Goal: Task Accomplishment & Management: Use online tool/utility

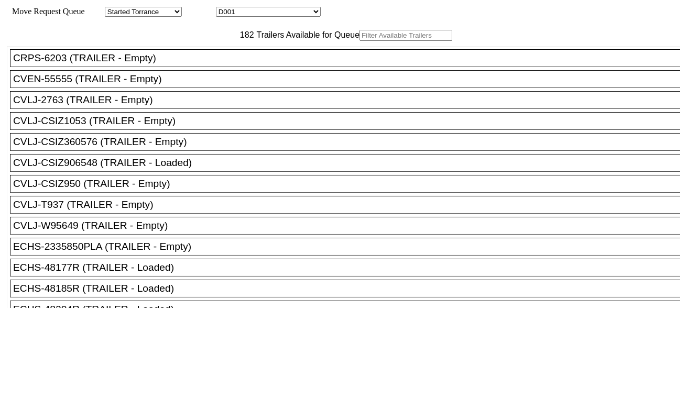
drag, startPoint x: 263, startPoint y: 11, endPoint x: 263, endPoint y: 17, distance: 5.8
click at [263, 11] on select "D001 D002 D003 D004 D005 D006 D007 D008 D009 D010 D011 D012 D013 D014 D015 D016…" at bounding box center [268, 12] width 105 height 10
select select "3247"
click at [225, 8] on select "D001 D002 D003 D004 D005 D006 D007 D008 D009 D010 D011 D012 D013 D014 D015 D016…" at bounding box center [268, 12] width 105 height 10
click at [359, 41] on input "text" at bounding box center [405, 35] width 93 height 11
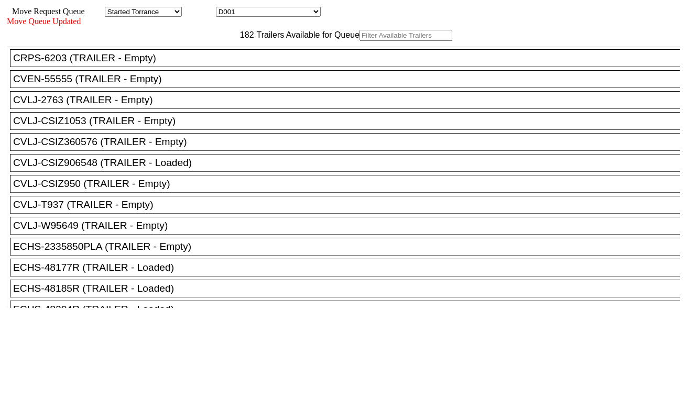
paste input "TIIU6591353"
type input "TIIU6591353"
click at [359, 41] on input "text" at bounding box center [405, 35] width 93 height 11
paste input "TIIU6591353"
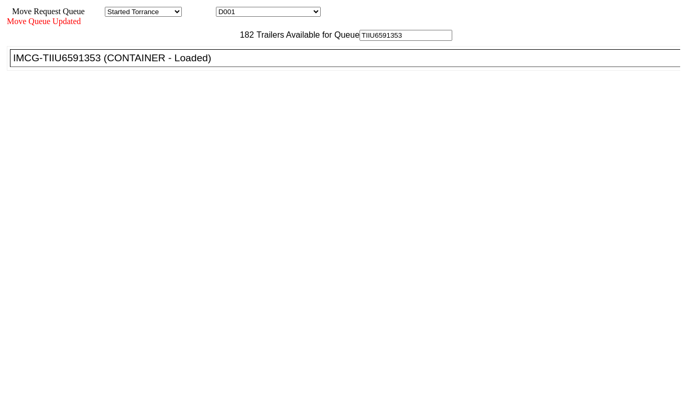
type input "TIIU6591353"
click at [207, 64] on div "IMCG-TIIU6591353 (CONTAINER - Loaded)" at bounding box center [349, 58] width 673 height 12
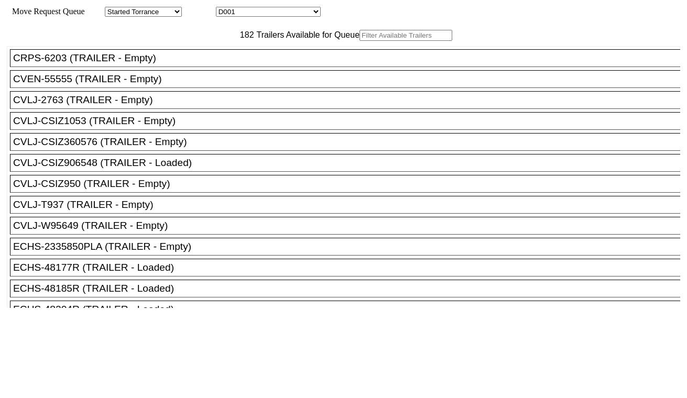
click at [297, 13] on select "D001 D002 D003 D004 D005 D006 D007 D008 D009 D010 D011 D012 D013 D014 D015 D016…" at bounding box center [268, 12] width 105 height 10
select select "3248"
click at [225, 8] on select "D001 D002 D003 D004 D005 D006 D007 D008 D009 D010 D011 D012 D013 D014 D015 D016…" at bounding box center [268, 12] width 105 height 10
click at [359, 41] on input "text" at bounding box center [405, 35] width 93 height 11
paste input "SEGU4853248"
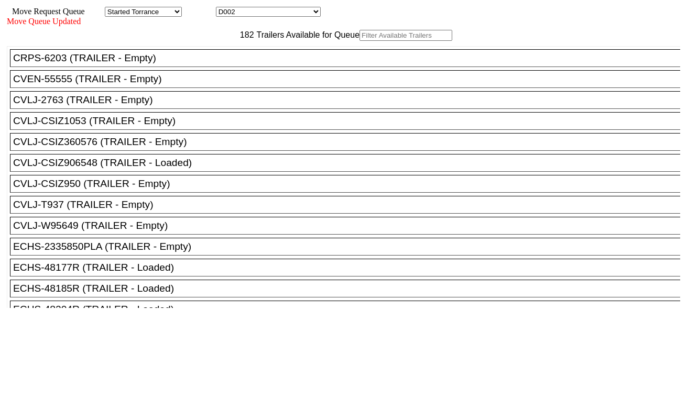
type input "SEGU4853248"
click at [224, 64] on div "CRPS-6203 (TRAILER - Empty)" at bounding box center [349, 58] width 673 height 12
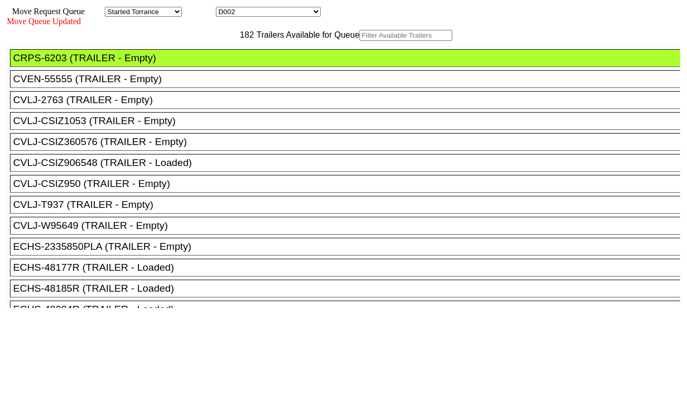
click at [359, 41] on input "text" at bounding box center [405, 35] width 93 height 11
paste input "SEGU4853248"
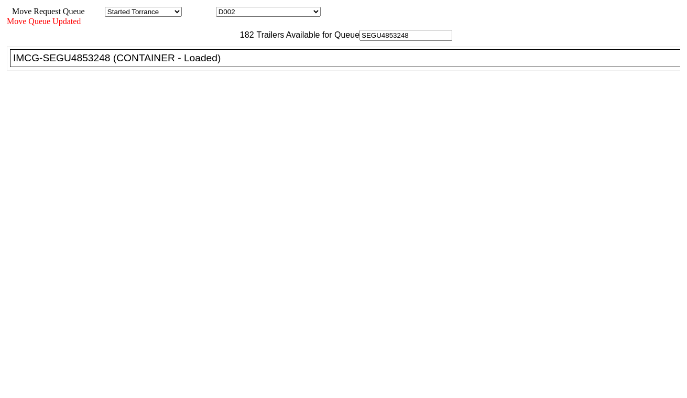
type input "SEGU4853248"
click at [216, 64] on div "IMCG-SEGU4853248 (CONTAINER - Loaded)" at bounding box center [349, 58] width 673 height 12
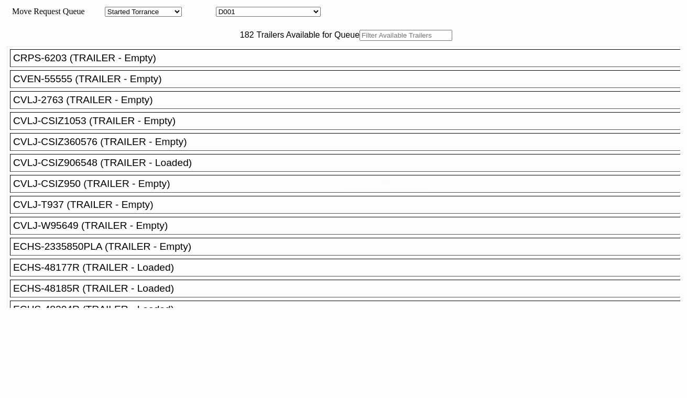
click at [285, 12] on select "D001 D002 D003 D004 D005 D006 D007 D008 D009 D010 D011 D012 D013 D014 D015 D016…" at bounding box center [268, 12] width 105 height 10
select select "3249"
click at [225, 8] on select "D001 D002 D003 D004 D005 D006 D007 D008 D009 D010 D011 D012 D013 D014 D015 D016…" at bounding box center [268, 12] width 105 height 10
click at [359, 41] on input "text" at bounding box center [405, 35] width 93 height 11
paste input "SEGU5449992"
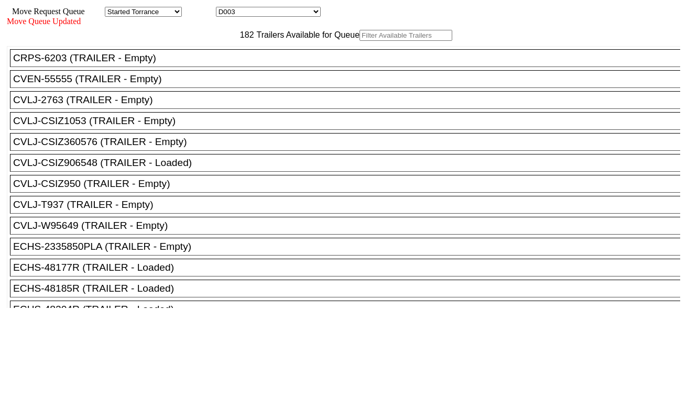
type input "SEGU5449992"
click at [359, 41] on input "text" at bounding box center [405, 35] width 93 height 11
paste input "SEGU5449992"
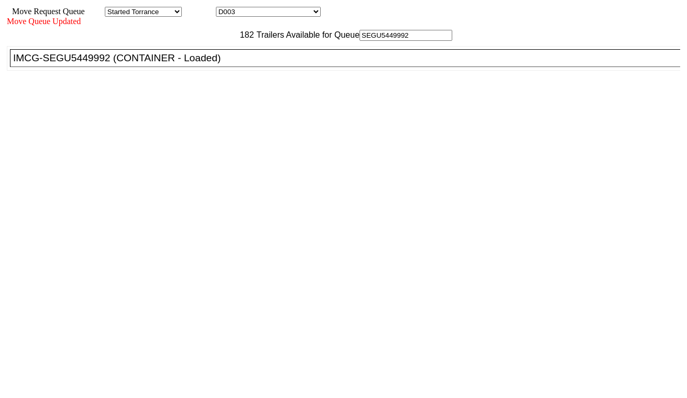
type input "SEGU5449992"
click at [197, 64] on div "IMCG-SEGU5449992 (CONTAINER - Loaded)" at bounding box center [349, 58] width 673 height 12
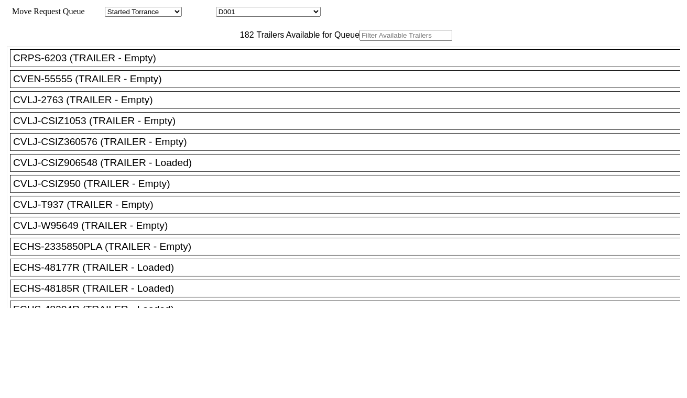
click at [359, 41] on input "text" at bounding box center [405, 35] width 93 height 11
paste input "NYKU0830584"
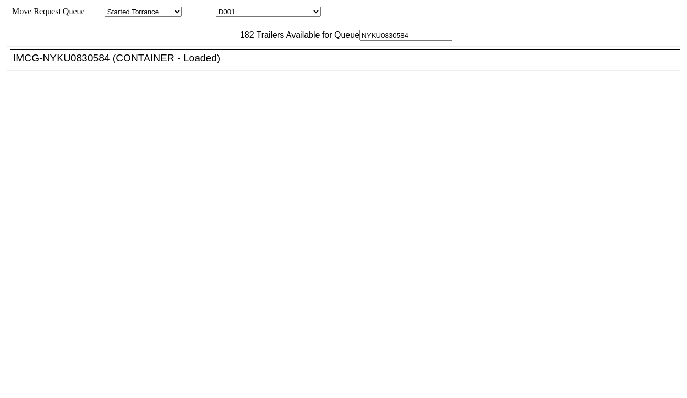
type input "NYKU0830584"
click at [196, 64] on div "IMCG-NYKU0830584 (CONTAINER - Loaded)" at bounding box center [349, 58] width 673 height 12
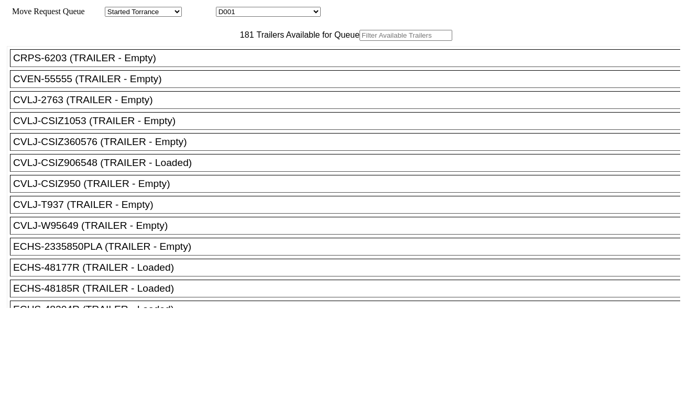
click at [282, 15] on select "D001 D002 D003 D004 D005 D006 D007 D008 D009 D010 D011 D012 D013 D014 D015 D016…" at bounding box center [268, 12] width 105 height 10
select select "3251"
click at [225, 8] on select "D001 D002 D003 D004 D005 D006 D007 D008 D009 D010 D011 D012 D013 D014 D015 D016…" at bounding box center [268, 12] width 105 height 10
click at [359, 41] on input "text" at bounding box center [405, 35] width 93 height 11
paste input "TIIU5503337"
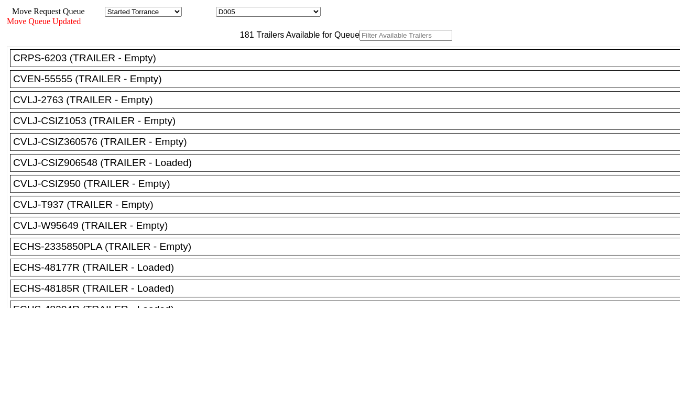
type input "TIIU5503337"
click at [359, 41] on input "text" at bounding box center [405, 35] width 93 height 11
paste input "TIIU5503337"
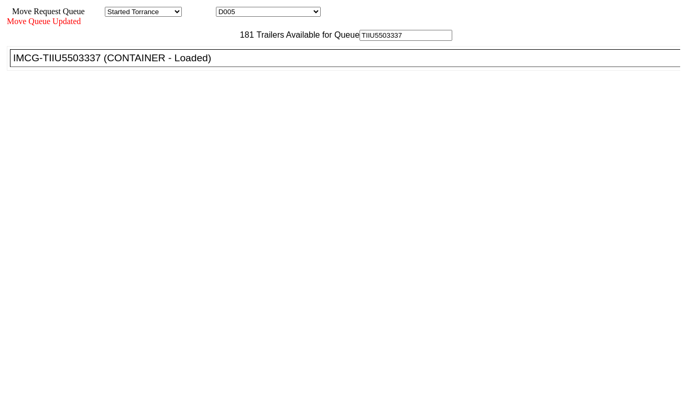
type input "TIIU5503337"
click at [220, 64] on div "IMCG-TIIU5503337 (CONTAINER - Loaded)" at bounding box center [349, 58] width 673 height 12
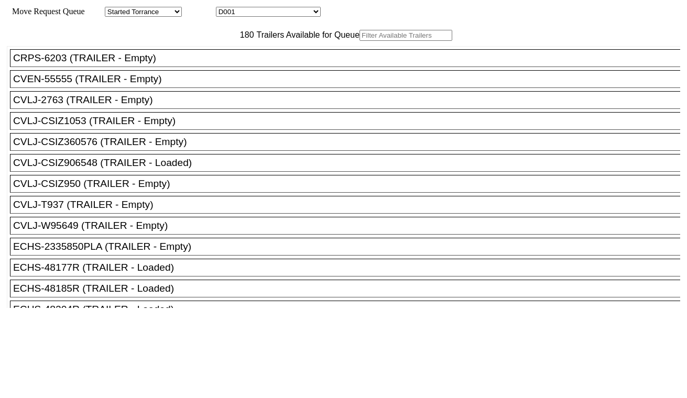
click at [269, 12] on select "D001 D002 D003 D004 D005 D006 D007 D008 D009 D010 D011 D012 D013 D014 D015 D016…" at bounding box center [268, 12] width 105 height 10
select select "3253"
click at [225, 8] on select "D001 D002 D003 D004 D005 D006 D007 D008 D009 D010 D011 D012 D013 D014 D015 D016…" at bounding box center [268, 12] width 105 height 10
click at [359, 41] on input "text" at bounding box center [405, 35] width 93 height 11
paste input "MSNU8638291"
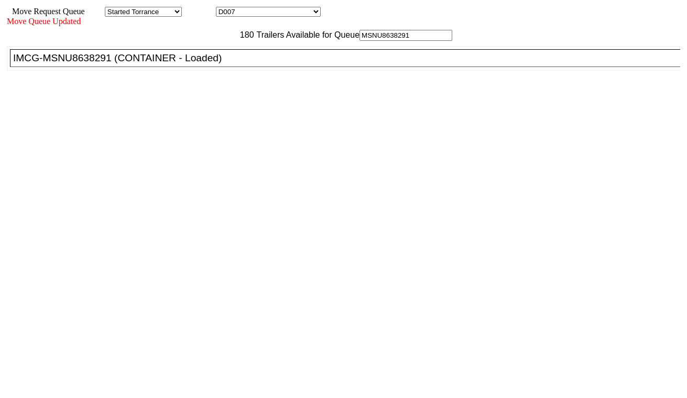
type input "MSNU8638291"
click at [220, 64] on div "IMCG-MSNU8638291 (CONTAINER - Loaded)" at bounding box center [349, 58] width 673 height 12
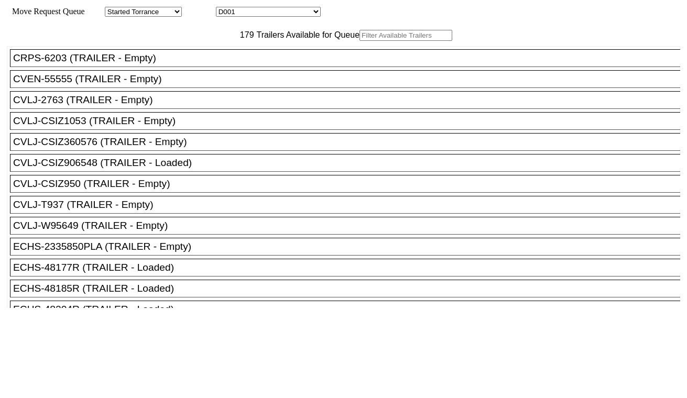
click at [271, 14] on select "D001 D002 D003 D004 D005 D006 D007 D008 D009 D010 D011 D012 D013 D014 D015 D016…" at bounding box center [268, 12] width 105 height 10
select select "3254"
click at [225, 8] on select "D001 D002 D003 D004 D005 D006 D007 D008 D009 D010 D011 D012 D013 D014 D015 D016…" at bounding box center [268, 12] width 105 height 10
click at [359, 41] on input "text" at bounding box center [405, 35] width 93 height 11
paste input "TCNU2846992"
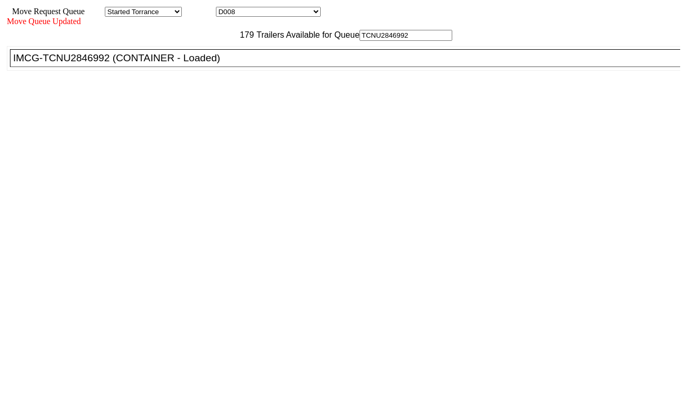
type input "TCNU2846992"
drag, startPoint x: 226, startPoint y: 87, endPoint x: 290, endPoint y: 120, distance: 72.6
click at [226, 64] on div "IMCG-TCNU2846992 (CONTAINER - Loaded)" at bounding box center [349, 58] width 673 height 12
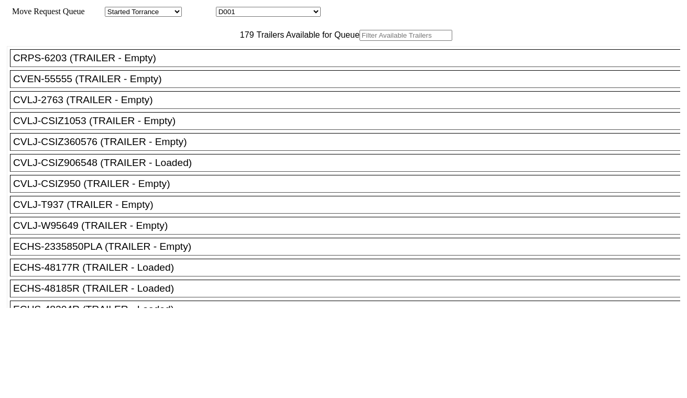
click at [283, 16] on select "D001 D002 D003 D004 D005 D006 D007 D008 D009 D010 D011 D012 D013 D014 D015 D016…" at bounding box center [268, 12] width 105 height 10
select select "3255"
click at [225, 8] on select "D001 D002 D003 D004 D005 D006 D007 D008 D009 D010 D011 D012 D013 D014 D015 D016…" at bounding box center [268, 12] width 105 height 10
click at [359, 41] on input "text" at bounding box center [405, 35] width 93 height 11
paste input "CAAU8954112"
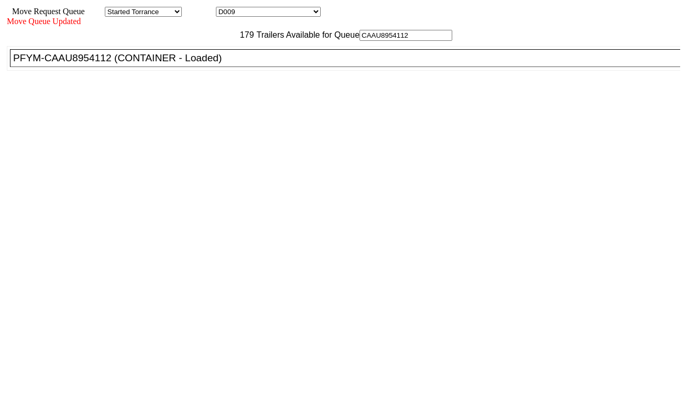
type input "CAAU8954112"
click at [217, 64] on div "PFYM-CAAU8954112 (CONTAINER - Loaded)" at bounding box center [349, 58] width 673 height 12
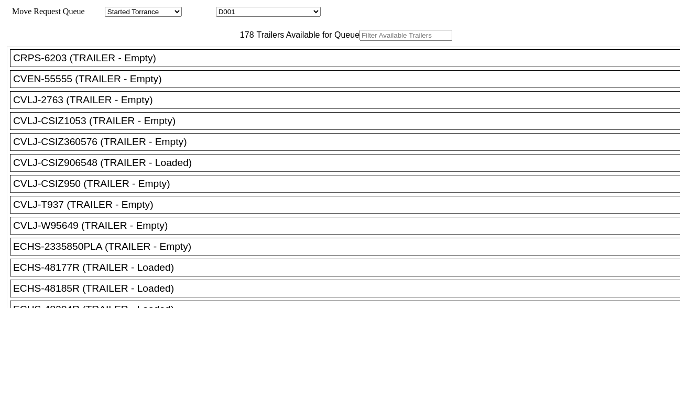
click at [293, 8] on select "D001 D002 D003 D004 D005 D006 D007 D008 D009 D010 D011 D012 D013 D014 D015 D016…" at bounding box center [268, 12] width 105 height 10
select select "3256"
click at [225, 8] on select "D001 D002 D003 D004 D005 D006 D007 D008 D009 D010 D011 D012 D013 D014 D015 D016…" at bounding box center [268, 12] width 105 height 10
click at [359, 41] on input "text" at bounding box center [405, 35] width 93 height 11
paste input "APZU4461843"
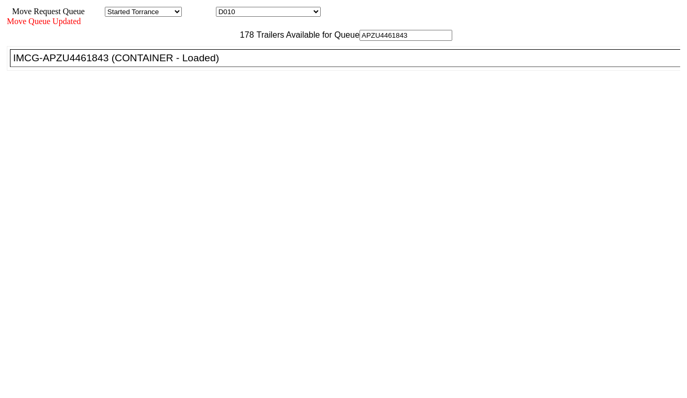
type input "APZU4461843"
click at [216, 64] on div "IMCG-APZU4461843 (CONTAINER - Loaded)" at bounding box center [349, 58] width 673 height 12
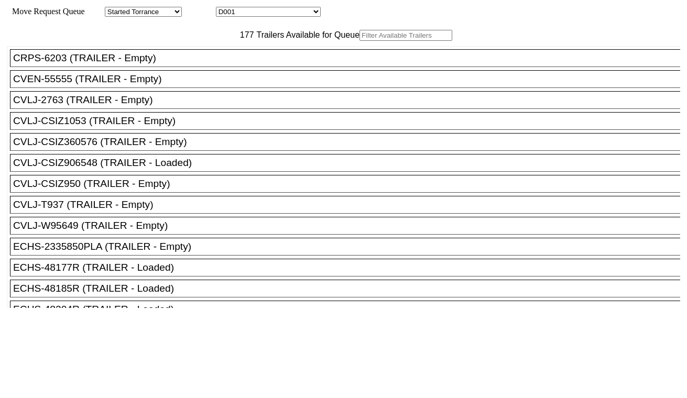
click at [290, 13] on select "D001 D002 D003 D004 D005 D006 D007 D008 D009 D010 D011 D012 D013 D014 D015 D016…" at bounding box center [268, 12] width 105 height 10
select select "3257"
click at [225, 8] on select "D001 D002 D003 D004 D005 D006 D007 D008 D009 D010 D011 D012 D013 D014 D015 D016…" at bounding box center [268, 12] width 105 height 10
click at [359, 41] on input "text" at bounding box center [405, 35] width 93 height 11
paste input "DFSU6295005"
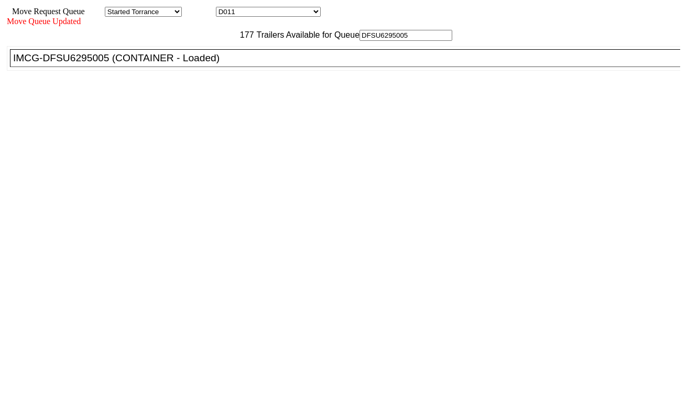
type input "DFSU6295005"
click at [218, 64] on div "IMCG-DFSU6295005 (CONTAINER - Loaded)" at bounding box center [349, 58] width 673 height 12
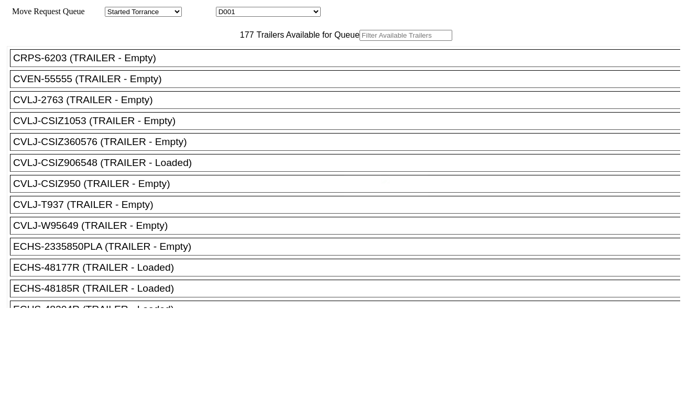
click at [279, 9] on select "D001 D002 D003 D004 D005 D006 D007 D008 D009 D010 D011 D012 D013 D014 D015 D016…" at bounding box center [268, 12] width 105 height 10
select select "3258"
click at [225, 8] on select "D001 D002 D003 D004 D005 D006 D007 D008 D009 D010 D011 D012 D013 D014 D015 D016…" at bounding box center [268, 12] width 105 height 10
click at [359, 41] on input "text" at bounding box center [405, 35] width 93 height 11
paste input "MRKU0517492"
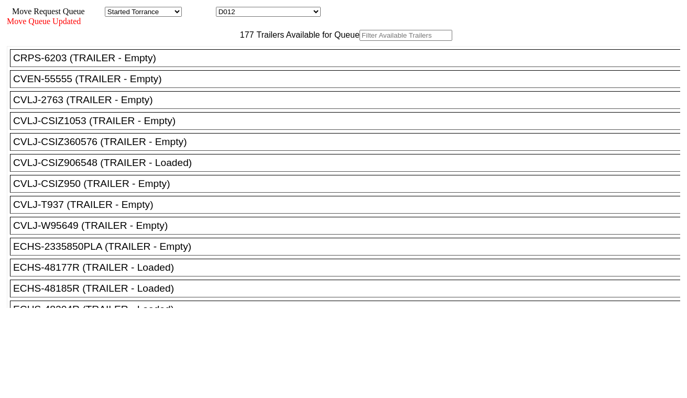
type input "MRKU0517492"
click at [359, 41] on input "text" at bounding box center [405, 35] width 93 height 11
paste input "MRKU0517492"
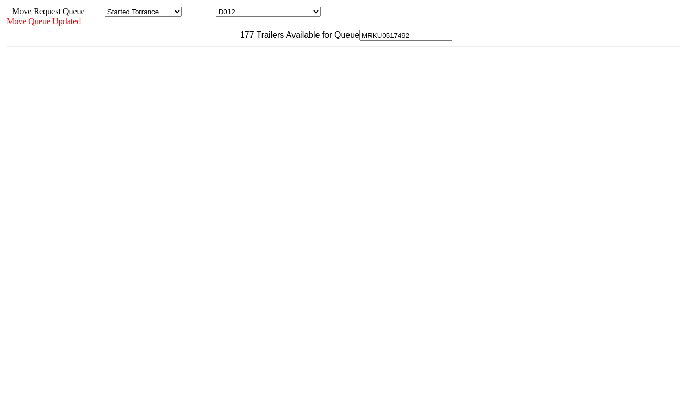
type input "MRKU0517492"
click at [218, 84] on div "CRPS-6203 (TRAILER - Empty) CVEN-55555 (TRAILER - Empty) CVLJ-2763 (TRAILER - E…" at bounding box center [343, 174] width 673 height 267
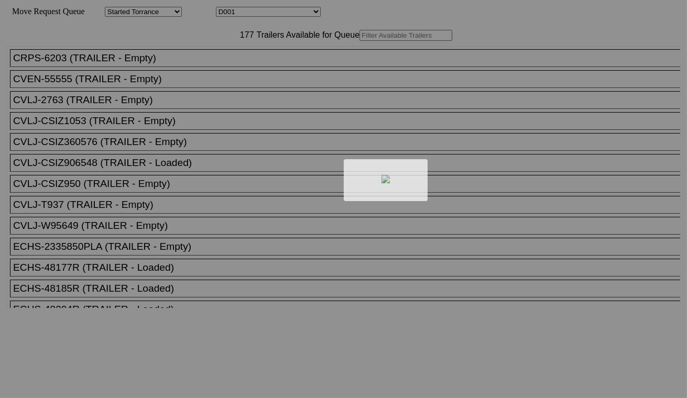
click at [258, 14] on div at bounding box center [343, 199] width 687 height 398
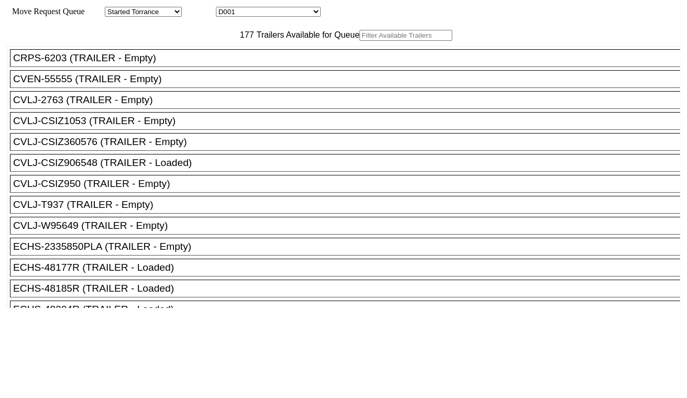
click at [260, 14] on select "D001 D002 D003 D004 D005 D006 D007 D008 D009 D010 D011 D012 D013 D014 D015 D016…" at bounding box center [268, 12] width 105 height 10
select select "3259"
click at [225, 8] on select "D001 D002 D003 D004 D005 D006 D007 D008 D009 D010 D011 D012 D013 D014 D015 D016…" at bounding box center [268, 12] width 105 height 10
click at [359, 41] on input "text" at bounding box center [405, 35] width 93 height 11
paste input "TXGU7226425"
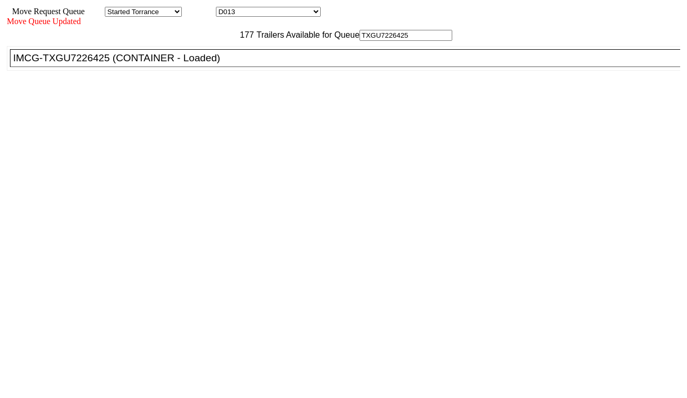
type input "TXGU7226425"
click at [221, 64] on div "IMCG-TXGU7226425 (CONTAINER - Loaded)" at bounding box center [349, 58] width 673 height 12
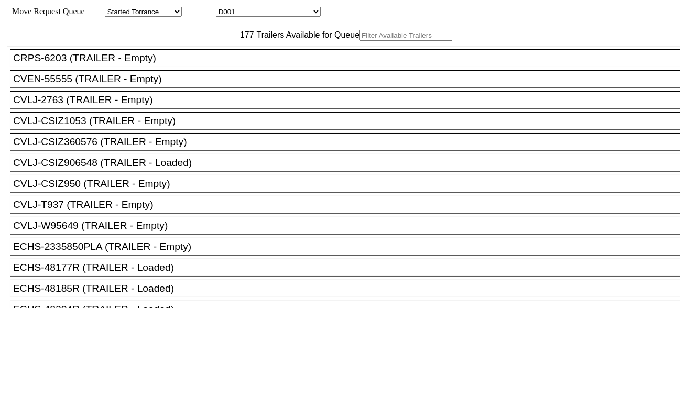
click at [281, 14] on select "D001 D002 D003 D004 D005 D006 D007 D008 D009 D010 D011 D012 D013 D014 D015 D016…" at bounding box center [268, 12] width 105 height 10
select select "3260"
click at [225, 8] on select "D001 D002 D003 D004 D005 D006 D007 D008 D009 D010 D011 D012 D013 D014 D015 D016…" at bounding box center [268, 12] width 105 height 10
click at [359, 41] on input "text" at bounding box center [405, 35] width 93 height 11
paste input "ECMU4869181"
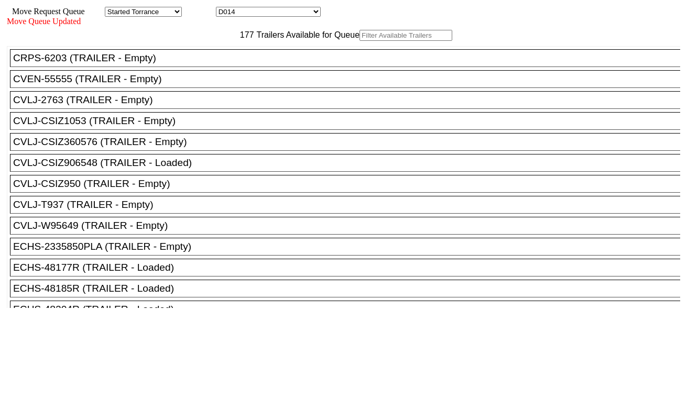
type input "ECMU4869181"
drag, startPoint x: 220, startPoint y: 74, endPoint x: 224, endPoint y: 88, distance: 14.6
click at [224, 64] on div "CRPS-6203 (TRAILER - Empty)" at bounding box center [349, 58] width 673 height 12
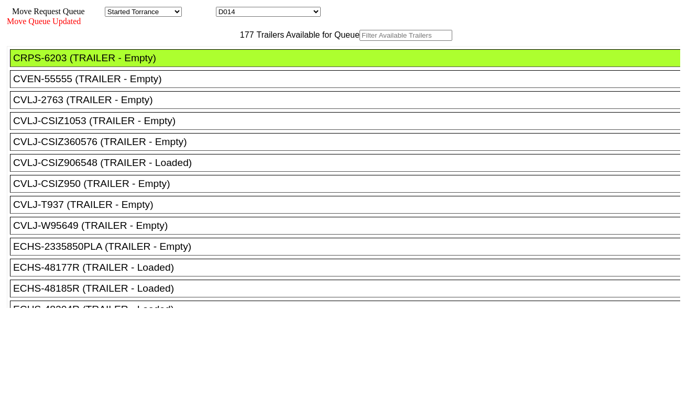
click at [359, 41] on input "text" at bounding box center [405, 35] width 93 height 11
paste input "ECMU4869181"
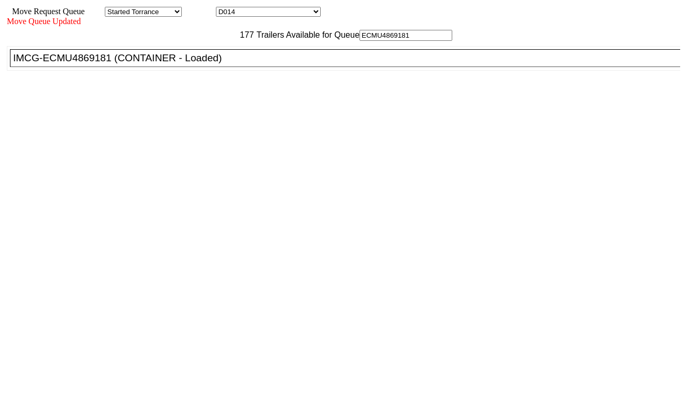
type input "ECMU4869181"
click at [217, 64] on div "IMCG-ECMU4869181 (CONTAINER - Loaded)" at bounding box center [349, 58] width 673 height 12
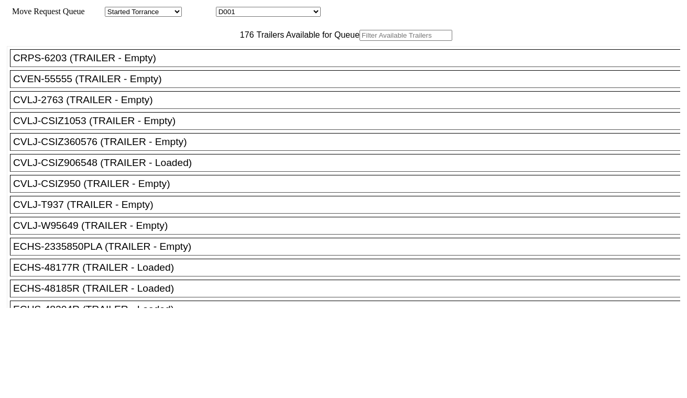
click at [251, 16] on select "D001 D002 D003 D004 D005 D006 D007 D008 D009 D010 D011 D012 D013 D014 D015 D016…" at bounding box center [268, 12] width 105 height 10
select select "3261"
click at [225, 8] on select "D001 D002 D003 D004 D005 D006 D007 D008 D009 D010 D011 D012 D013 D014 D015 D016…" at bounding box center [268, 12] width 105 height 10
click at [359, 41] on input "text" at bounding box center [405, 35] width 93 height 11
paste input "GCXU6096677"
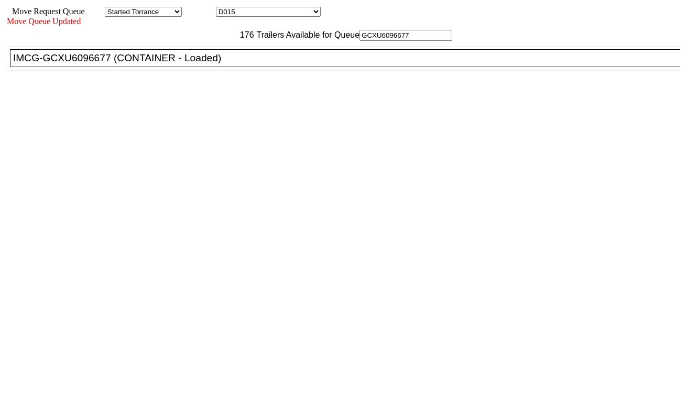
type input "GCXU6096677"
click at [219, 64] on div "IMCG-GCXU6096677 (CONTAINER - Loaded)" at bounding box center [349, 58] width 673 height 12
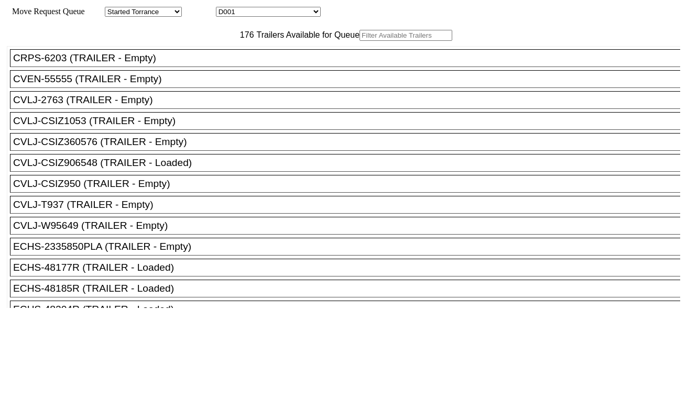
click at [311, 17] on select "D001 D002 D003 D004 D005 D006 D007 D008 D009 D010 D011 D012 D013 D014 D015 D016…" at bounding box center [268, 12] width 105 height 10
select select "3262"
click at [225, 8] on select "D001 D002 D003 D004 D005 D006 D007 D008 D009 D010 D011 D012 D013 D014 D015 D016…" at bounding box center [268, 12] width 105 height 10
click at [359, 41] on input "text" at bounding box center [405, 35] width 93 height 11
paste input "CMAU6423998"
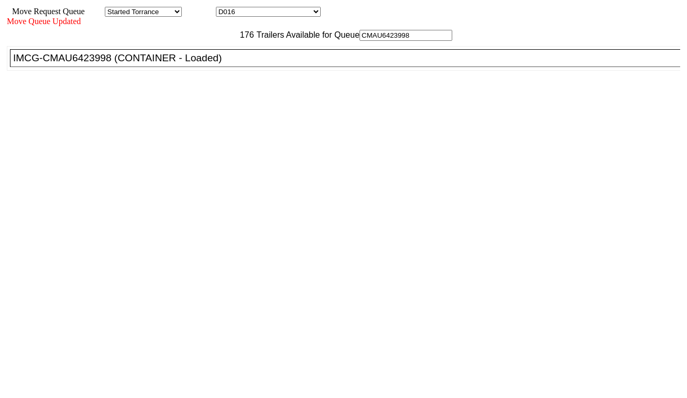
type input "CMAU6423998"
click at [226, 64] on div "IMCG-CMAU6423998 (CONTAINER - Loaded)" at bounding box center [349, 58] width 673 height 12
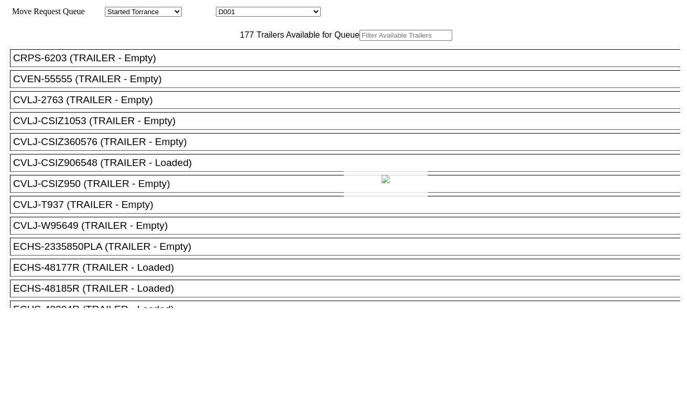
click at [226, 57] on div at bounding box center [343, 199] width 687 height 398
click at [359, 41] on input "text" at bounding box center [405, 35] width 93 height 11
paste input "KOCU4380610"
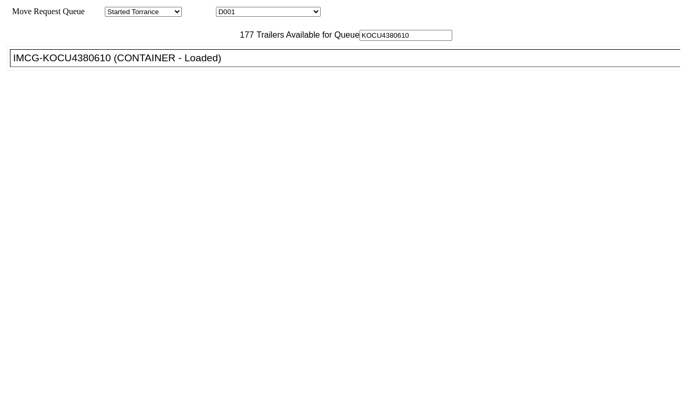
type input "KOCU4380610"
drag, startPoint x: 221, startPoint y: 79, endPoint x: 227, endPoint y: 85, distance: 8.5
click at [221, 64] on div "IMCG-KOCU4380610 (CONTAINER - Loaded)" at bounding box center [349, 58] width 673 height 12
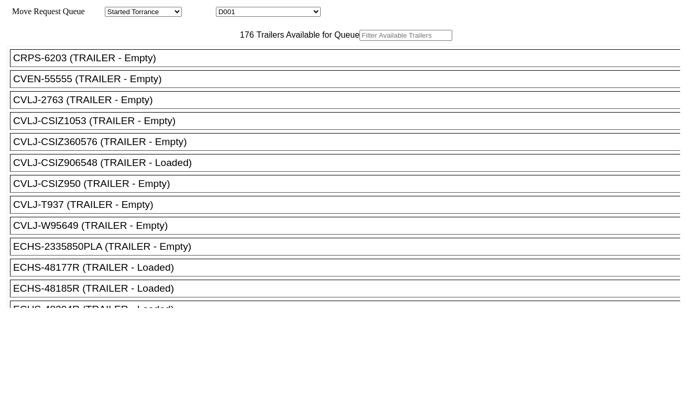
click at [268, 9] on select "D001 D002 D003 D004 D005 D006 D007 D008 D009 D010 D011 D012 D013 D014 D015 D016…" at bounding box center [268, 12] width 105 height 10
select select "3264"
click at [225, 8] on select "D001 D002 D003 D004 D005 D006 D007 D008 D009 D010 D011 D012 D013 D014 D015 D016…" at bounding box center [268, 12] width 105 height 10
click at [359, 41] on input "text" at bounding box center [405, 35] width 93 height 11
paste input "GCXU5819004"
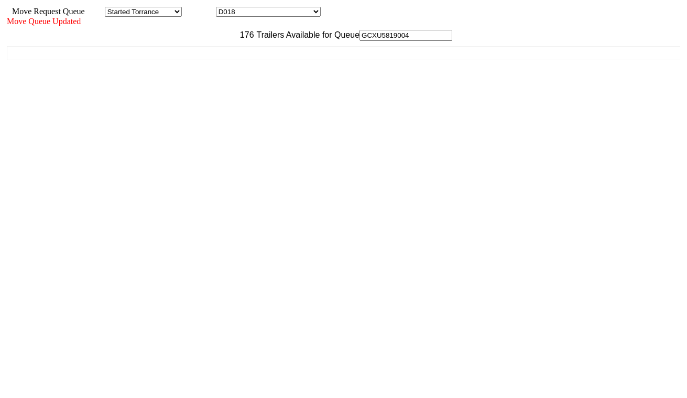
type input "GCXU5819004"
click at [214, 88] on div "CRPS-6203 (TRAILER - Empty) CVEN-55555 (TRAILER - Empty) CVLJ-2763 (TRAILER - E…" at bounding box center [343, 174] width 673 height 267
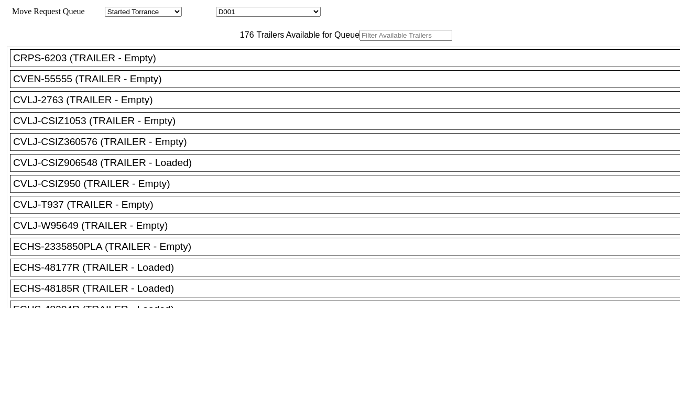
click at [359, 41] on input "text" at bounding box center [405, 35] width 93 height 11
paste input "HMMU6069494"
type input "HMMU6069494"
click at [359, 41] on input "text" at bounding box center [405, 35] width 93 height 11
paste input "ONEU1365782"
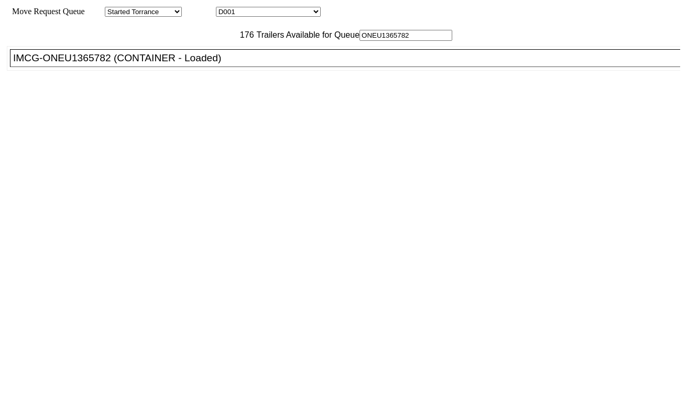
type input "ONEU1365782"
click at [220, 64] on div "IMCG-ONEU1365782 (CONTAINER - Loaded)" at bounding box center [349, 58] width 673 height 12
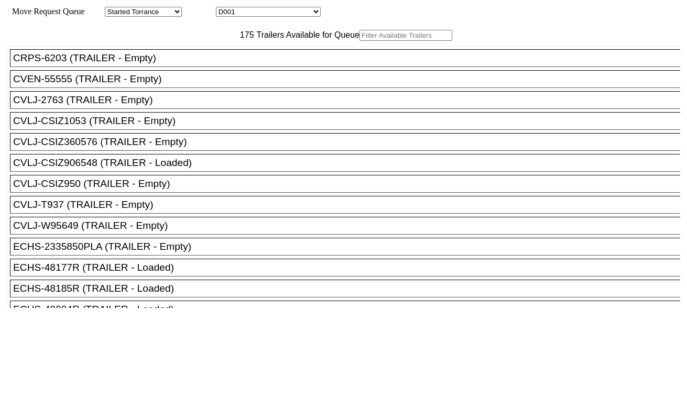
click at [293, 12] on select "D001 D002 D003 D004 D005 D006 D007 D008 D009 D010 D011 D012 D013 D014 D015 D016…" at bounding box center [268, 12] width 105 height 10
select select "3267"
click at [225, 8] on select "D001 D002 D003 D004 D005 D006 D007 D008 D009 D010 D011 D012 D013 D014 D015 D016…" at bounding box center [268, 12] width 105 height 10
click at [359, 41] on input "text" at bounding box center [405, 35] width 93 height 11
paste input "FFAU2055094"
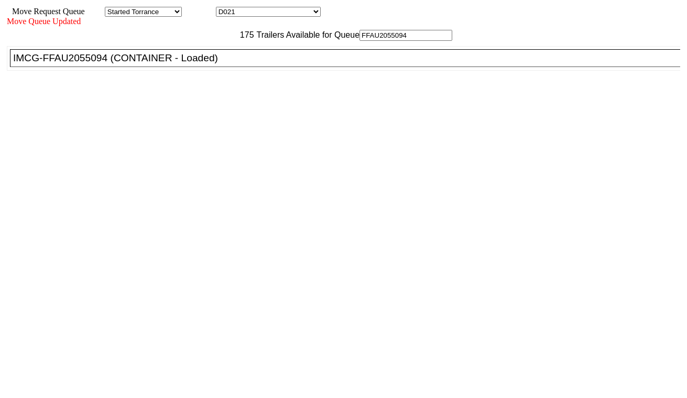
type input "FFAU2055094"
click at [224, 64] on div "IMCG-FFAU2055094 (CONTAINER - Loaded)" at bounding box center [349, 58] width 673 height 12
